Goal: Information Seeking & Learning: Check status

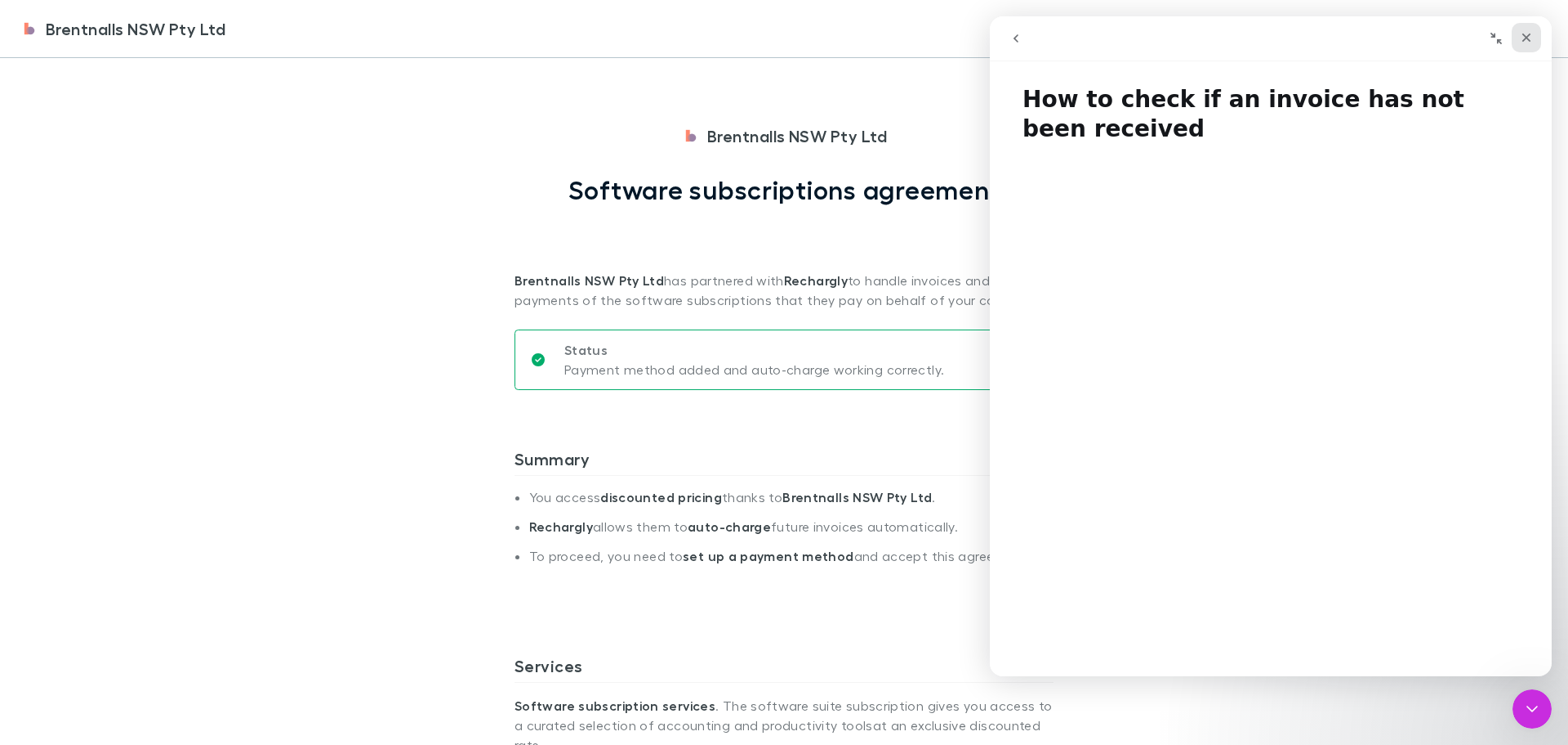
click at [1520, 35] on div "Close" at bounding box center [1526, 37] width 29 height 29
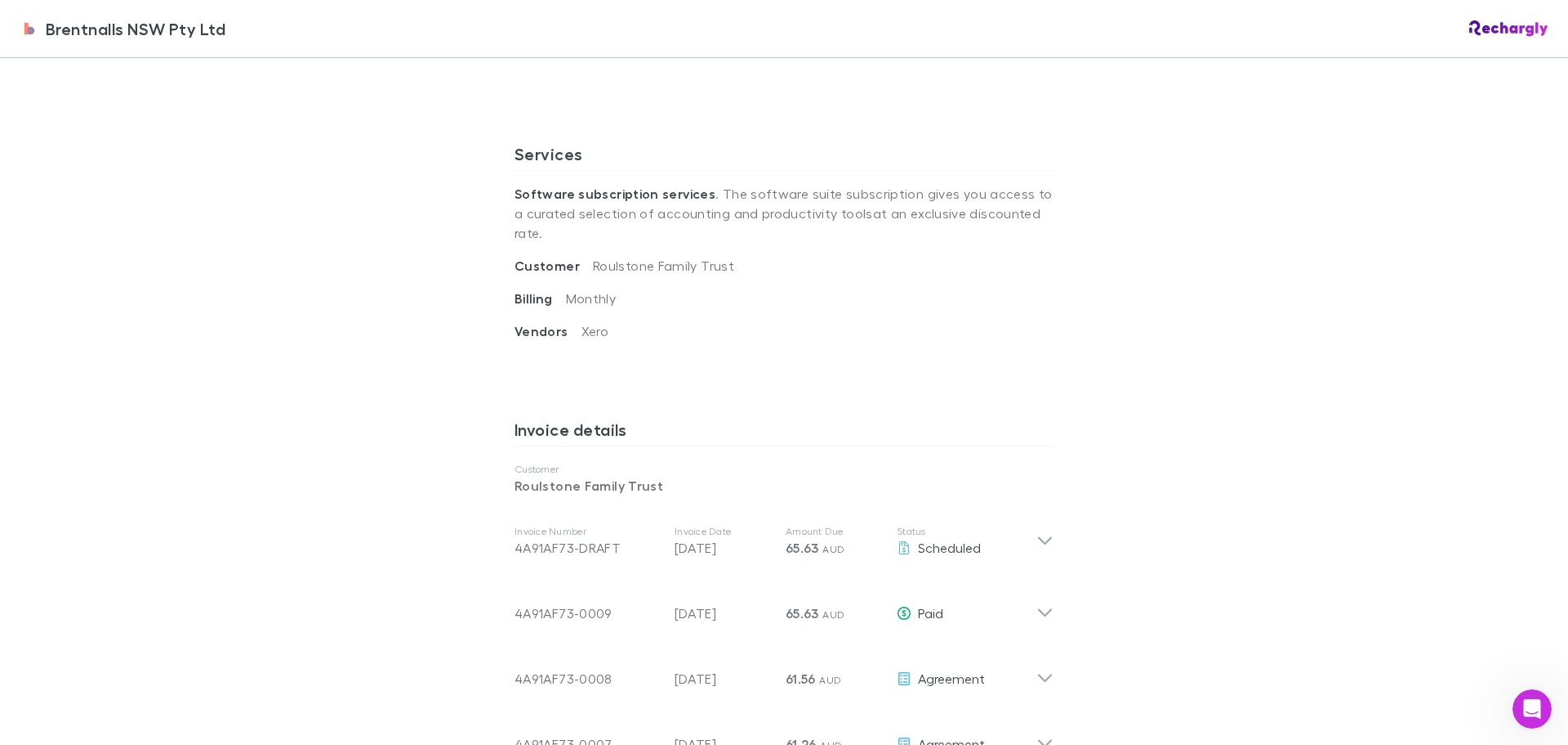
scroll to position [572, 0]
